Goal: Task Accomplishment & Management: Manage account settings

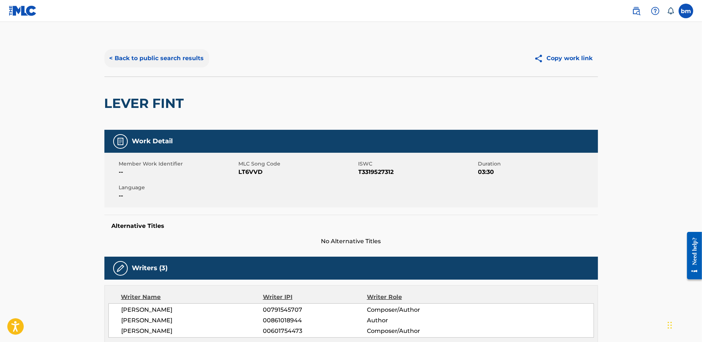
click at [191, 60] on button "< Back to public search results" at bounding box center [156, 58] width 105 height 18
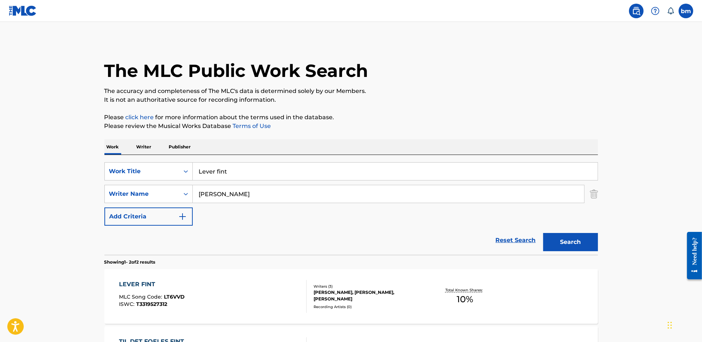
scroll to position [49, 0]
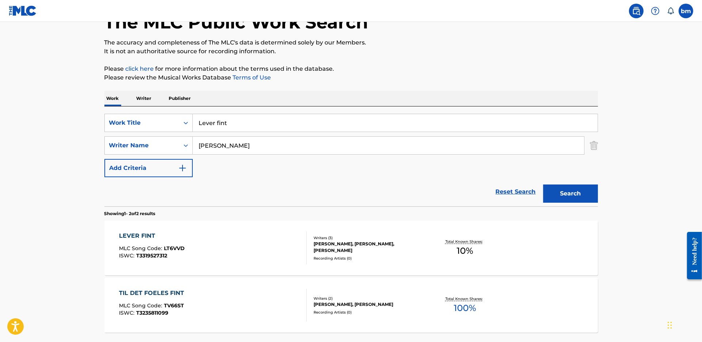
drag, startPoint x: 284, startPoint y: 123, endPoint x: 103, endPoint y: 127, distance: 181.4
click at [103, 127] on div "The MLC Public Work Search The accuracy and completeness of The MLC's data is d…" at bounding box center [351, 179] width 511 height 375
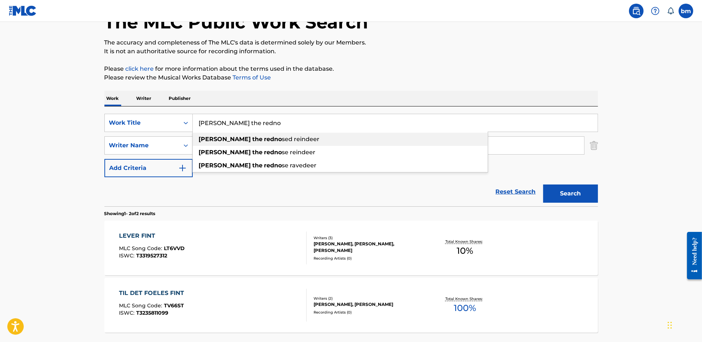
click at [252, 140] on strong "the" at bounding box center [257, 139] width 10 height 7
type input "[PERSON_NAME] the rednosed reindeer"
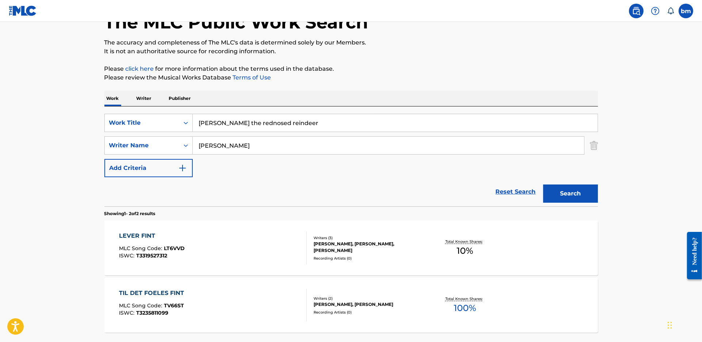
click at [220, 144] on input "[PERSON_NAME]" at bounding box center [388, 146] width 391 height 18
drag, startPoint x: 286, startPoint y: 146, endPoint x: 91, endPoint y: 133, distance: 195.9
click at [97, 142] on div "The MLC Public Work Search The accuracy and completeness of The MLC's data is d…" at bounding box center [351, 179] width 511 height 375
click at [543, 185] on button "Search" at bounding box center [570, 194] width 55 height 18
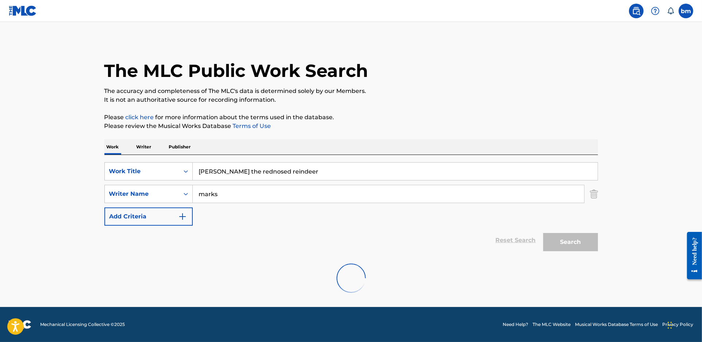
scroll to position [0, 0]
click at [636, 133] on main "The MLC Public Work Search The accuracy and completeness of The MLC's data is d…" at bounding box center [351, 164] width 702 height 285
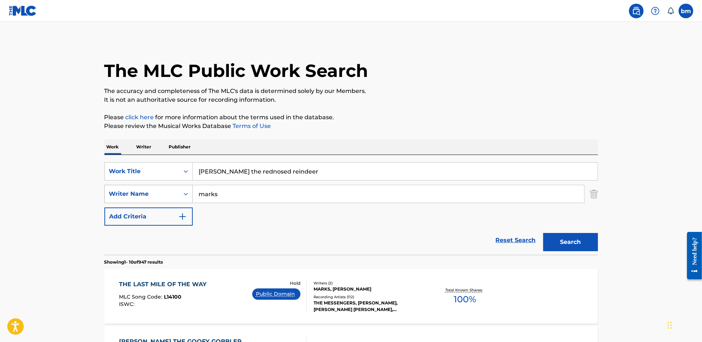
click at [164, 191] on div "Writer Name" at bounding box center [142, 194] width 66 height 9
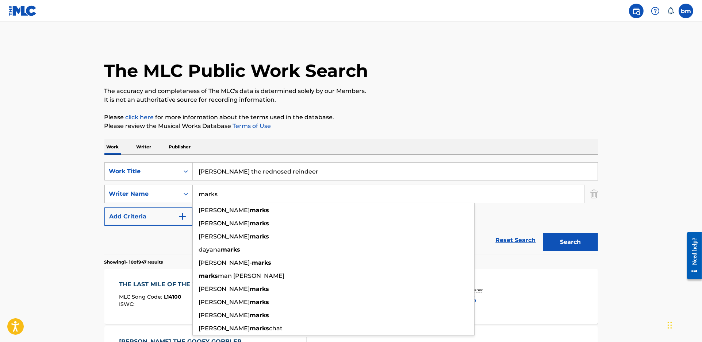
drag, startPoint x: 200, startPoint y: 196, endPoint x: 185, endPoint y: 196, distance: 14.6
click at [185, 196] on div "SearchWithCriteria064611fc-72e6-46b0-a734-c356fc27ede9 Writer Name [PERSON_NAME…" at bounding box center [350, 194] width 493 height 18
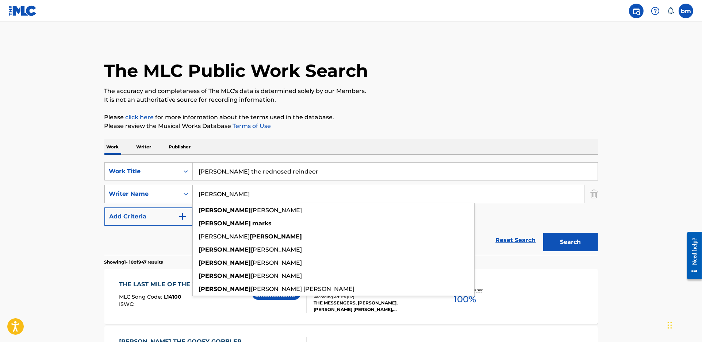
type input "[PERSON_NAME]"
click at [543, 233] on button "Search" at bounding box center [570, 242] width 55 height 18
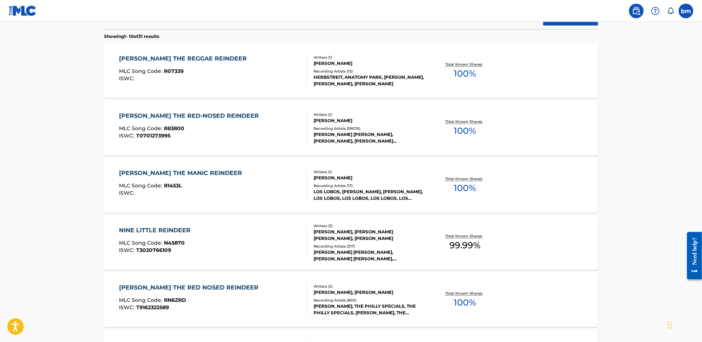
scroll to position [243, 0]
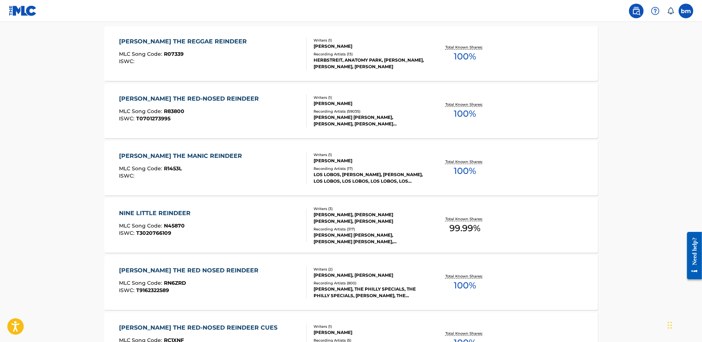
click at [231, 182] on div "[PERSON_NAME] THE MANIC REINDEER MLC Song Code : R1453L ISWC :" at bounding box center [213, 168] width 188 height 33
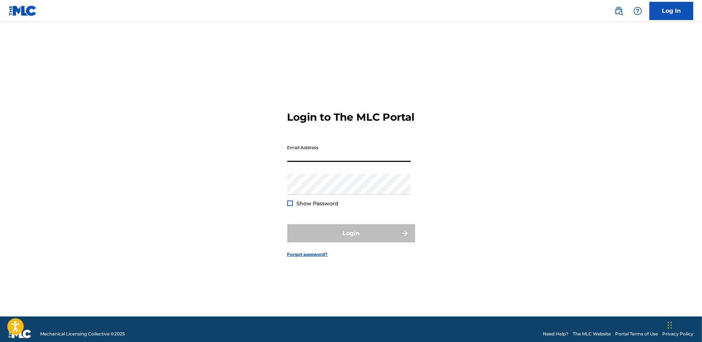
click at [327, 162] on input "Email Address" at bounding box center [348, 151] width 123 height 21
type input "[PERSON_NAME][EMAIL_ADDRESS][PERSON_NAME][DOMAIN_NAME]"
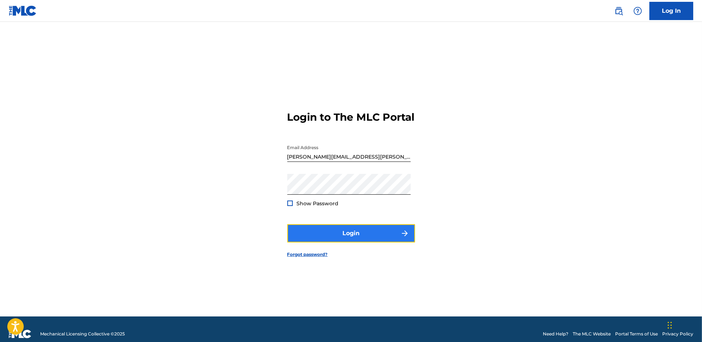
click at [341, 241] on button "Login" at bounding box center [351, 233] width 128 height 18
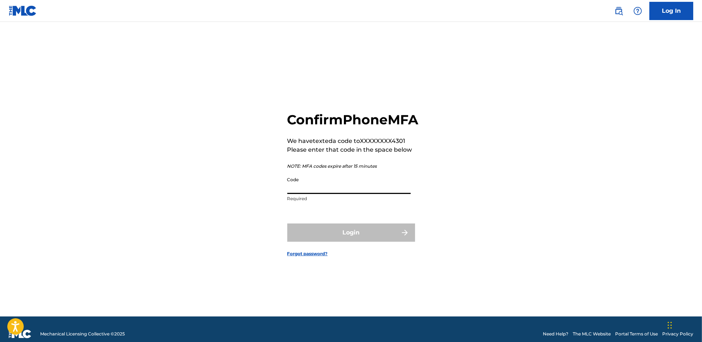
click at [312, 194] on input "Code" at bounding box center [348, 183] width 123 height 21
click at [328, 194] on input "Code" at bounding box center [348, 183] width 123 height 21
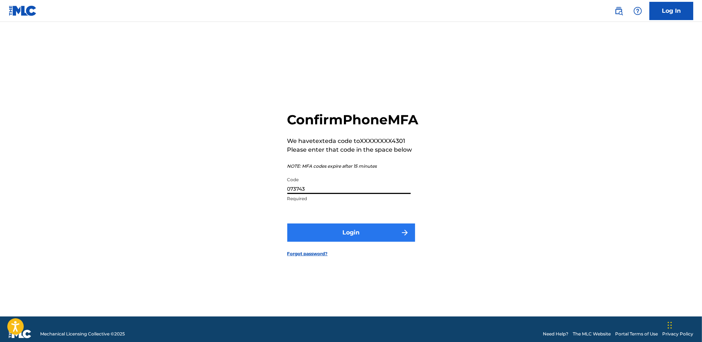
type input "073743"
click at [323, 242] on button "Login" at bounding box center [351, 233] width 128 height 18
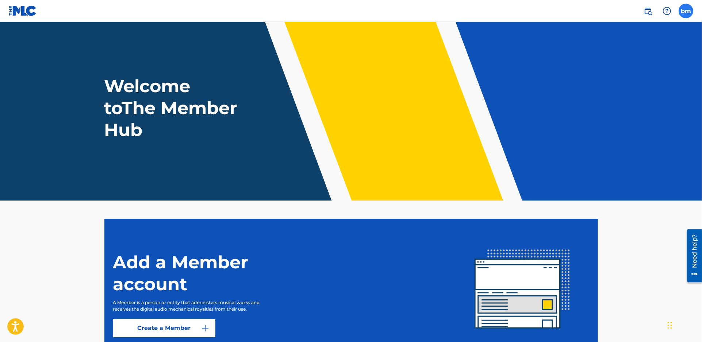
click at [690, 8] on label at bounding box center [685, 11] width 15 height 15
click at [685, 11] on input "bm bree mckennna brianna.mckenna@moodmedia.com Notification Preferences Profile…" at bounding box center [685, 11] width 0 height 0
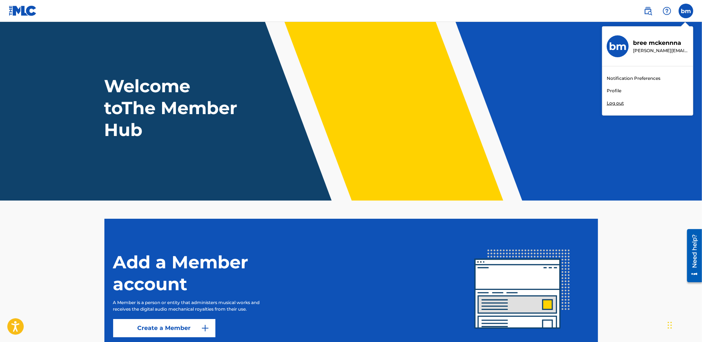
click at [624, 78] on link "Notification Preferences" at bounding box center [633, 78] width 54 height 7
